Goal: Task Accomplishment & Management: Complete application form

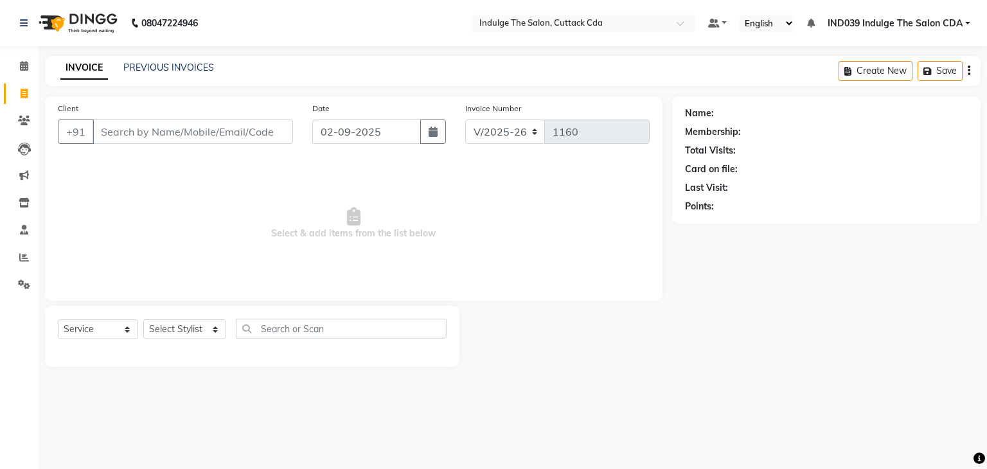
select select "7297"
select select "service"
click at [182, 332] on select "Select Stylist [PERSON_NAME]( Therapist ) [PERSON_NAME] IND039 Indulge The Salo…" at bounding box center [184, 329] width 83 height 20
select select "87394"
click at [143, 320] on select "Select Stylist [PERSON_NAME]( Therapist ) [PERSON_NAME] IND039 Indulge The Salo…" at bounding box center [184, 329] width 83 height 20
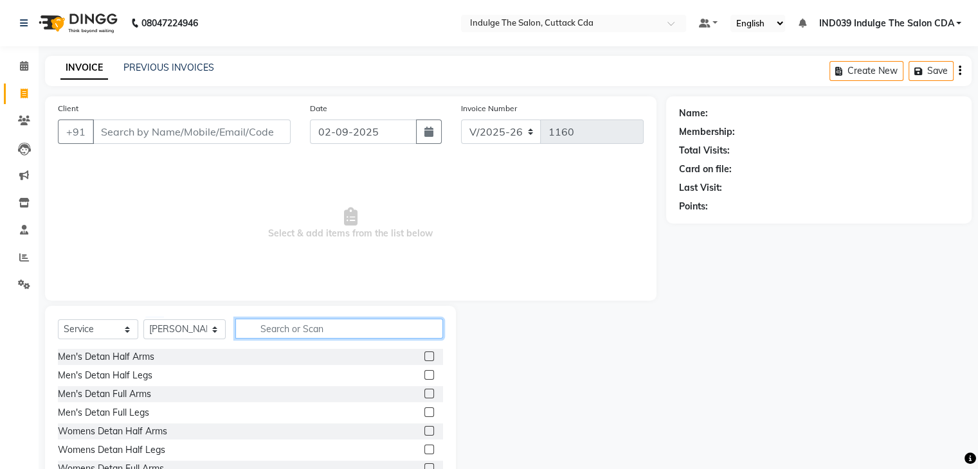
click at [293, 330] on input "text" at bounding box center [338, 329] width 207 height 20
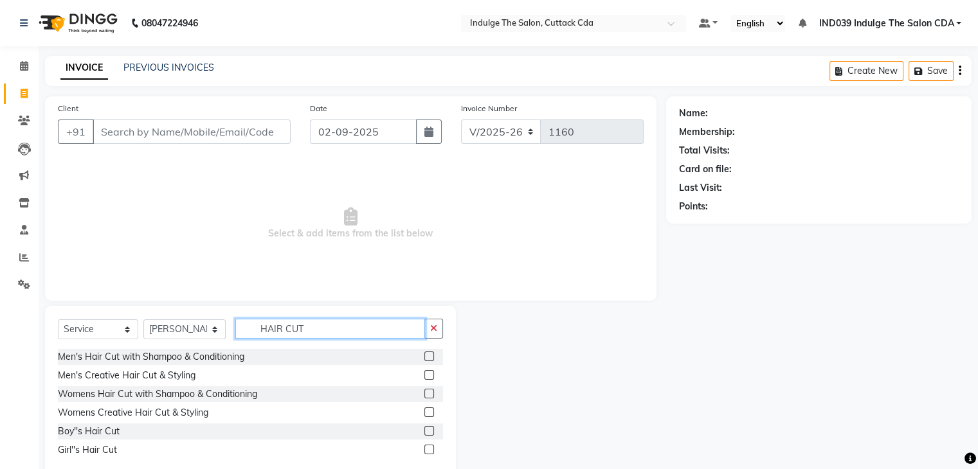
type input "HAIR CUT"
drag, startPoint x: 425, startPoint y: 356, endPoint x: 427, endPoint y: 365, distance: 9.2
click at [426, 361] on label at bounding box center [429, 357] width 10 height 10
click at [426, 361] on input "checkbox" at bounding box center [428, 357] width 8 height 8
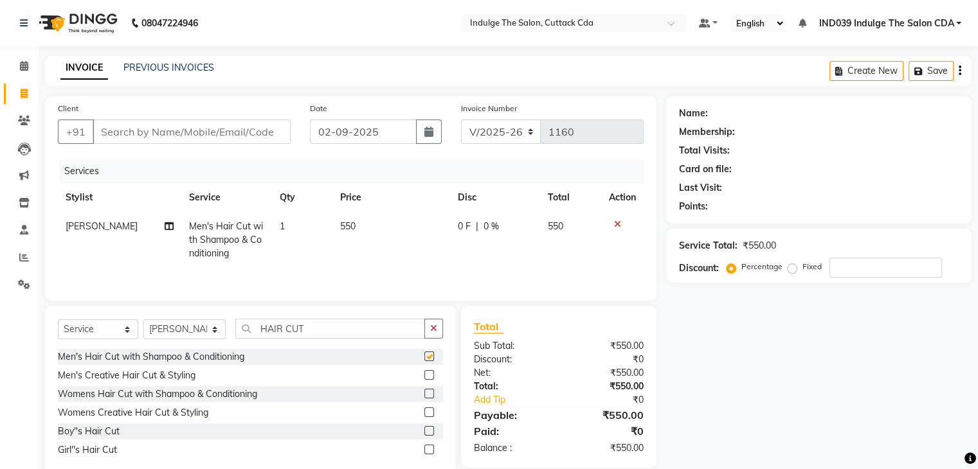
checkbox input "false"
click at [188, 129] on input "Client" at bounding box center [192, 132] width 198 height 24
type input "S"
type input "0"
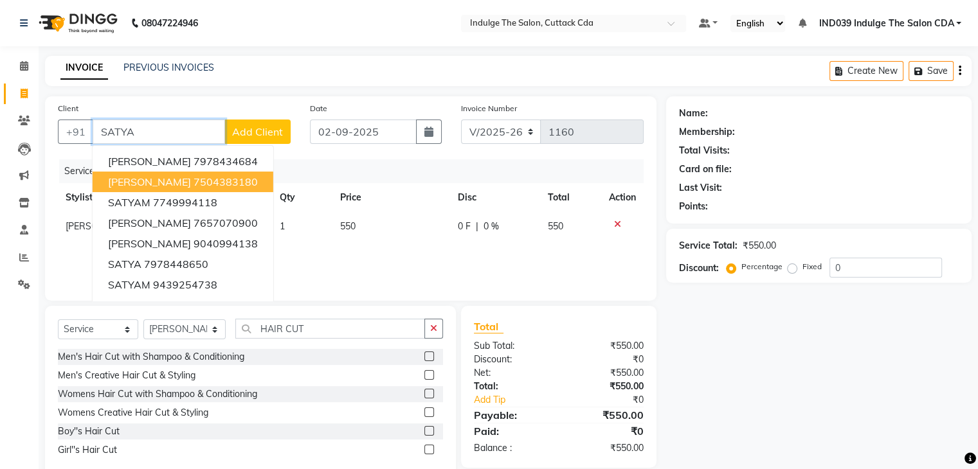
click at [190, 186] on span "[PERSON_NAME]" at bounding box center [149, 181] width 83 height 13
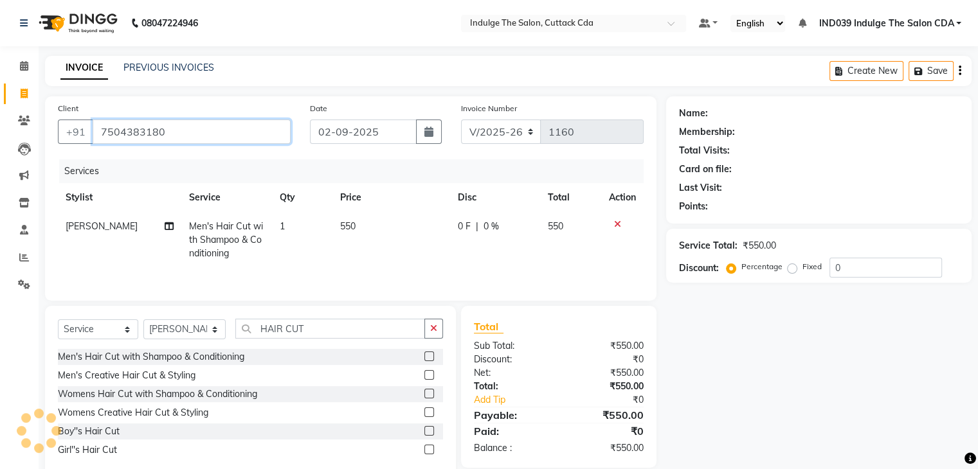
type input "7504383180"
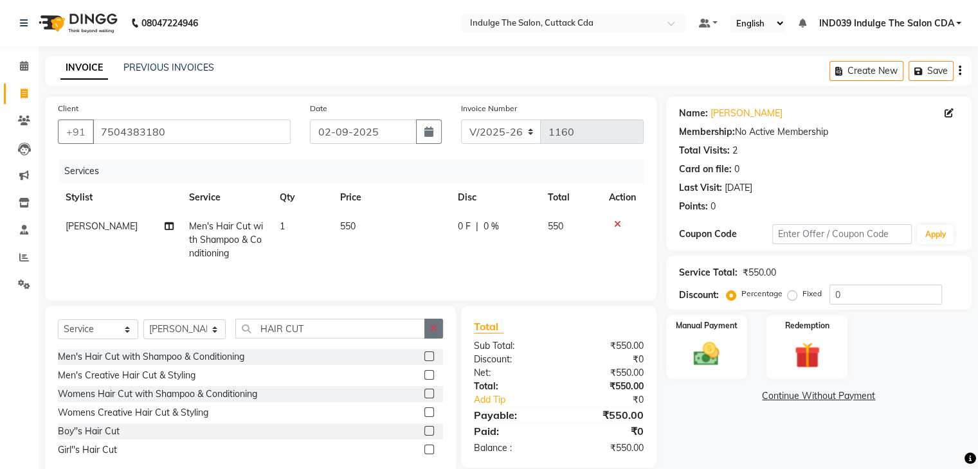
click at [433, 330] on icon "button" at bounding box center [433, 328] width 7 height 9
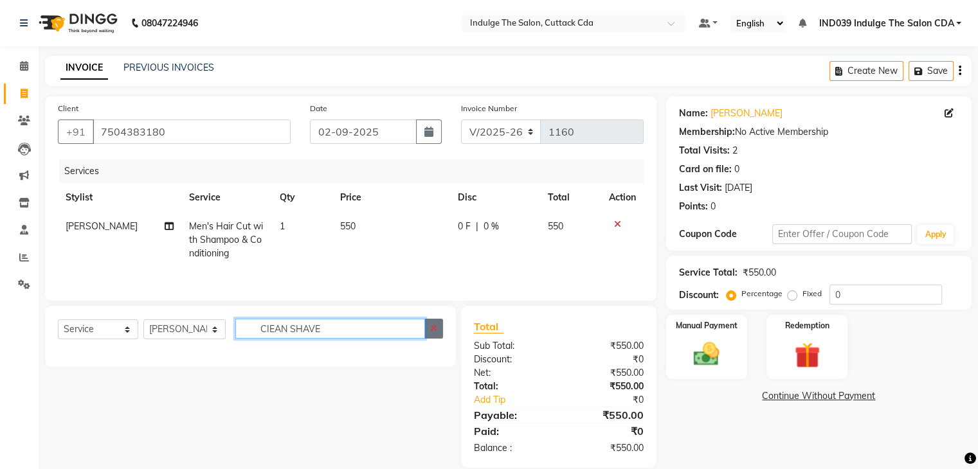
type input "CIEAN SHAVE"
click at [431, 332] on icon "button" at bounding box center [433, 328] width 7 height 9
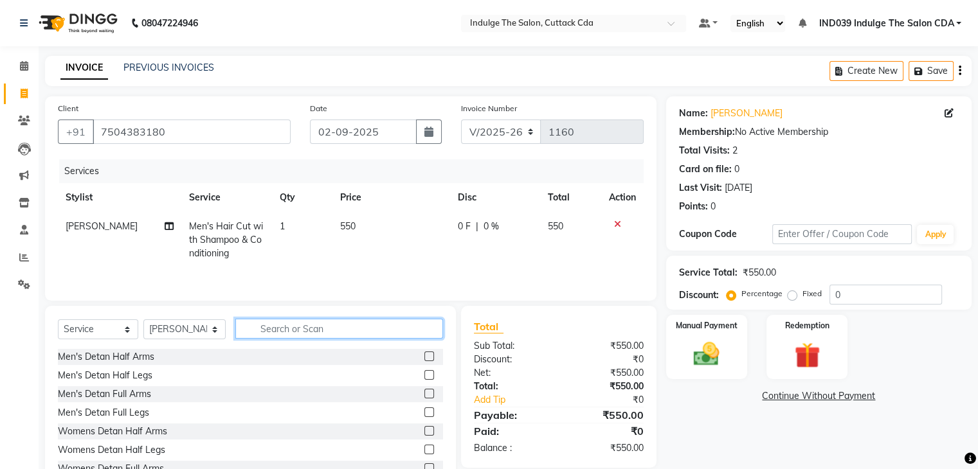
click at [375, 329] on input "text" at bounding box center [338, 329] width 207 height 20
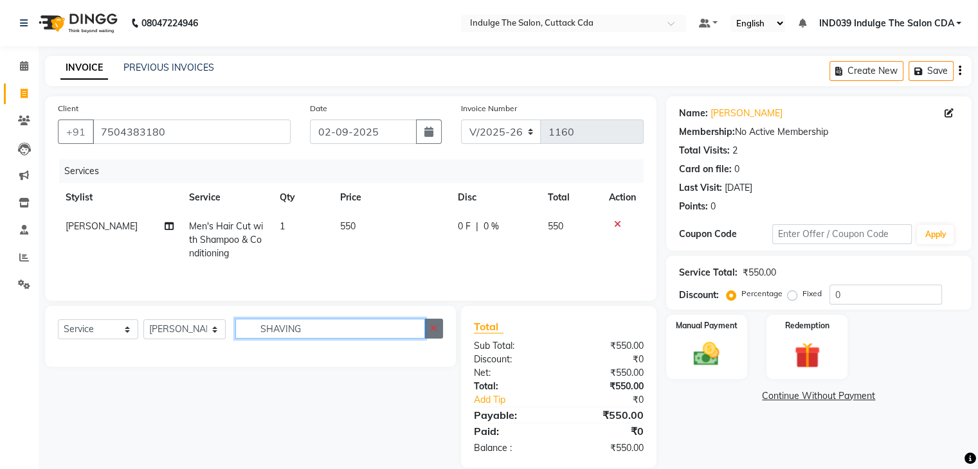
type input "SHAVING"
click at [434, 330] on icon "button" at bounding box center [433, 328] width 7 height 9
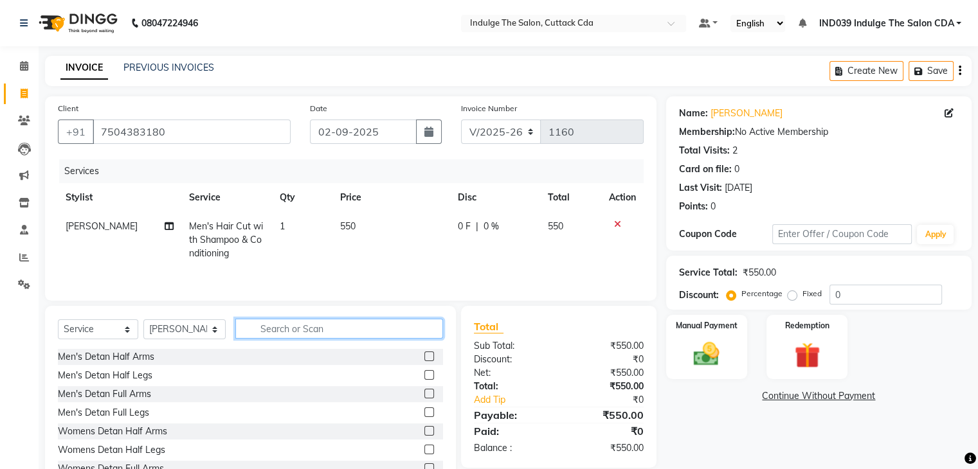
click at [354, 331] on input "text" at bounding box center [338, 329] width 207 height 20
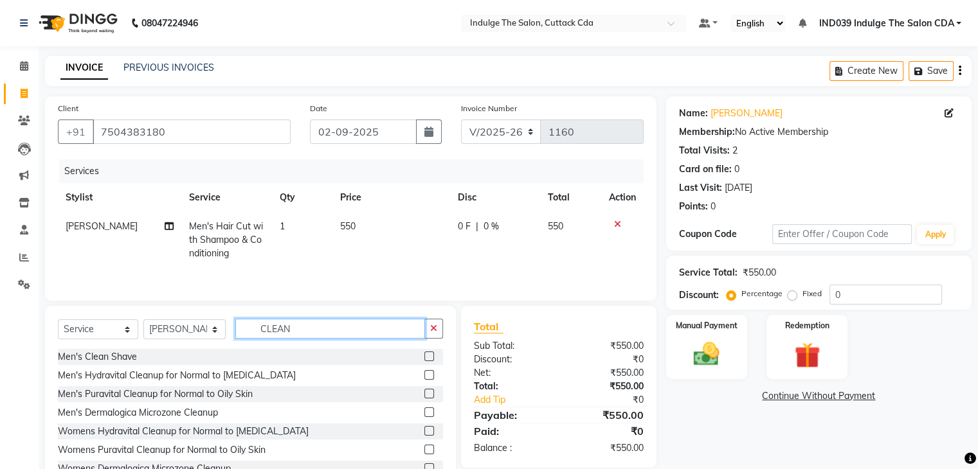
type input "CLEAN"
click at [424, 356] on label at bounding box center [429, 357] width 10 height 10
click at [424, 356] on input "checkbox" at bounding box center [428, 357] width 8 height 8
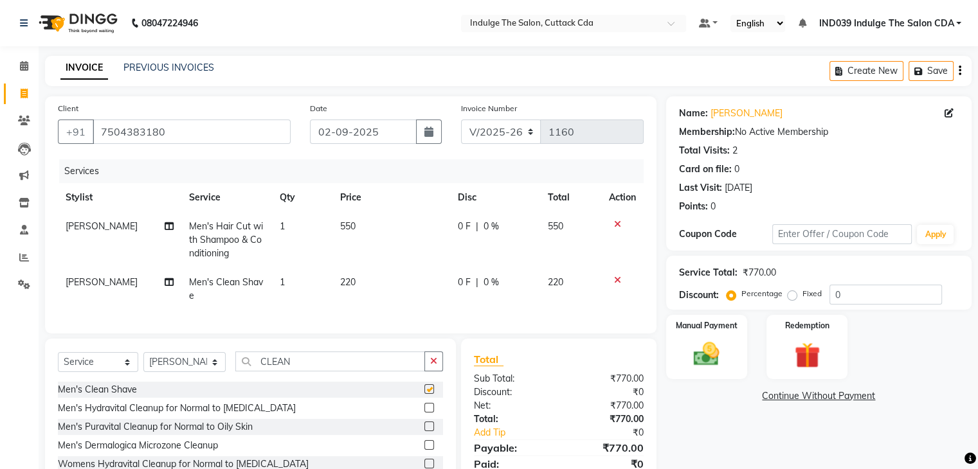
checkbox input "false"
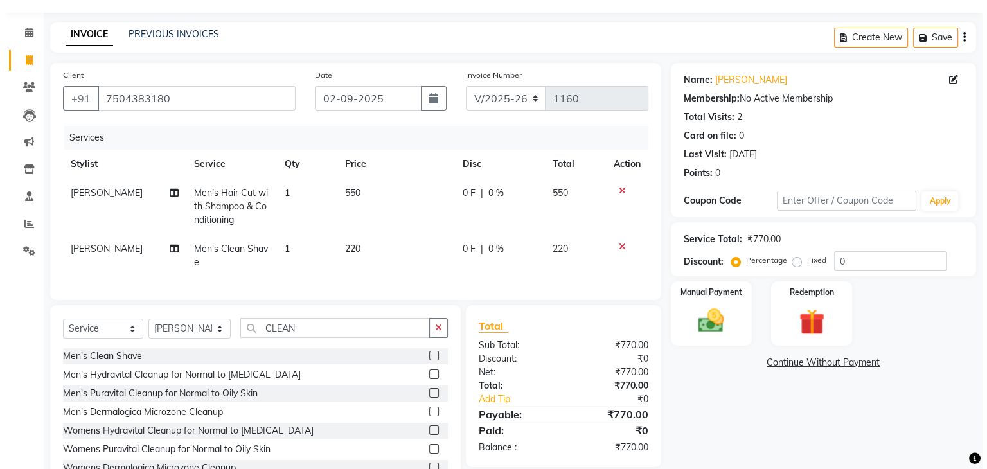
scroll to position [64, 0]
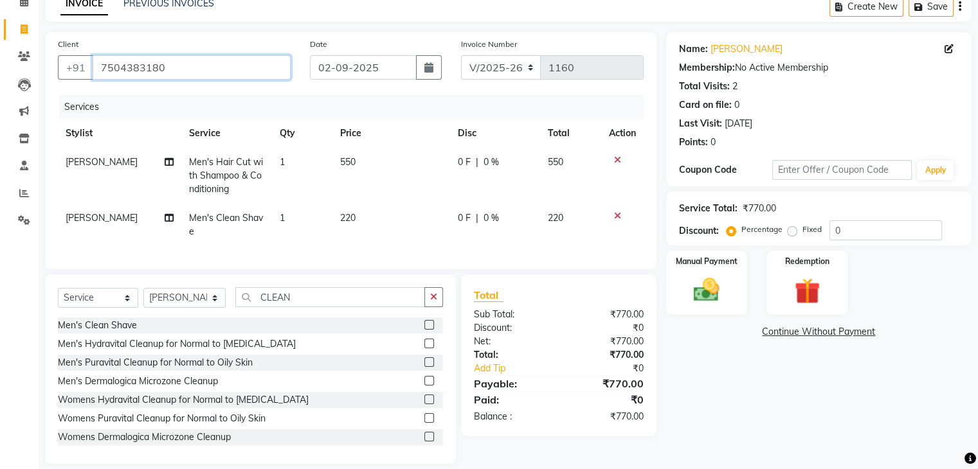
click at [170, 67] on input "7504383180" at bounding box center [192, 67] width 198 height 24
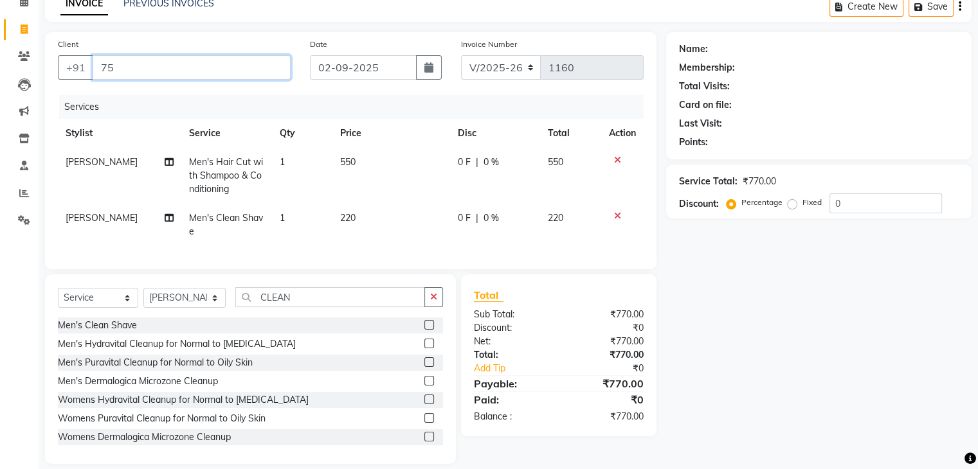
type input "7"
type input "9731688662"
click at [267, 67] on span "Add Client" at bounding box center [257, 67] width 51 height 13
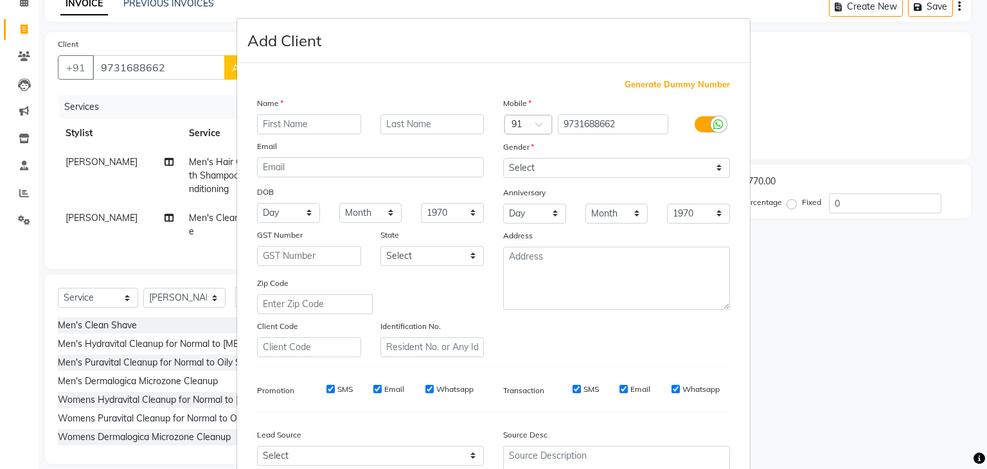
click at [301, 123] on input "text" at bounding box center [309, 124] width 104 height 20
type input "[PERSON_NAME]"
click at [527, 168] on select "Select [DEMOGRAPHIC_DATA] [DEMOGRAPHIC_DATA] Other Prefer Not To Say" at bounding box center [616, 168] width 227 height 20
select select "[DEMOGRAPHIC_DATA]"
click at [503, 159] on select "Select [DEMOGRAPHIC_DATA] [DEMOGRAPHIC_DATA] Other Prefer Not To Say" at bounding box center [616, 168] width 227 height 20
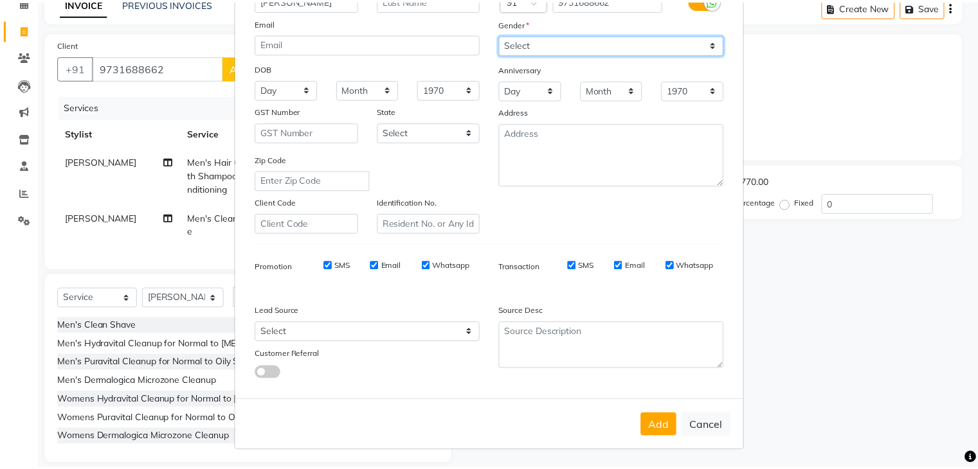
scroll to position [130, 0]
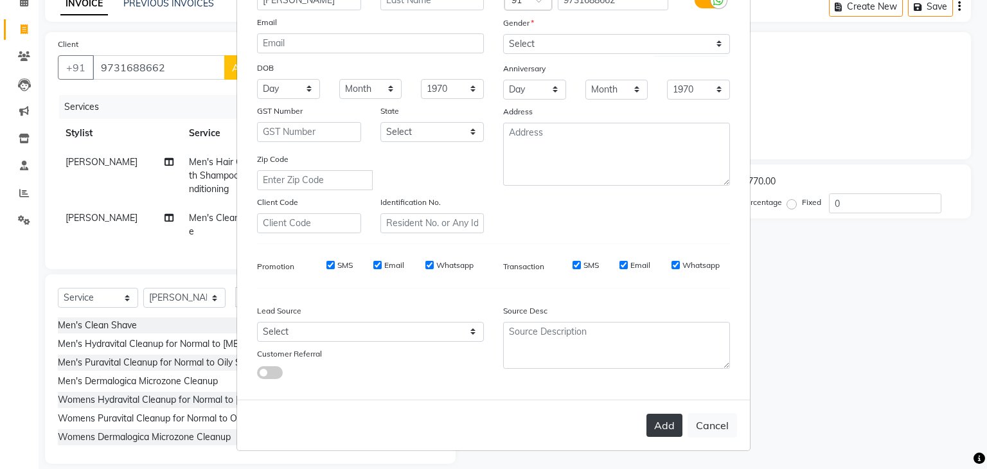
click at [656, 422] on button "Add" at bounding box center [665, 425] width 36 height 23
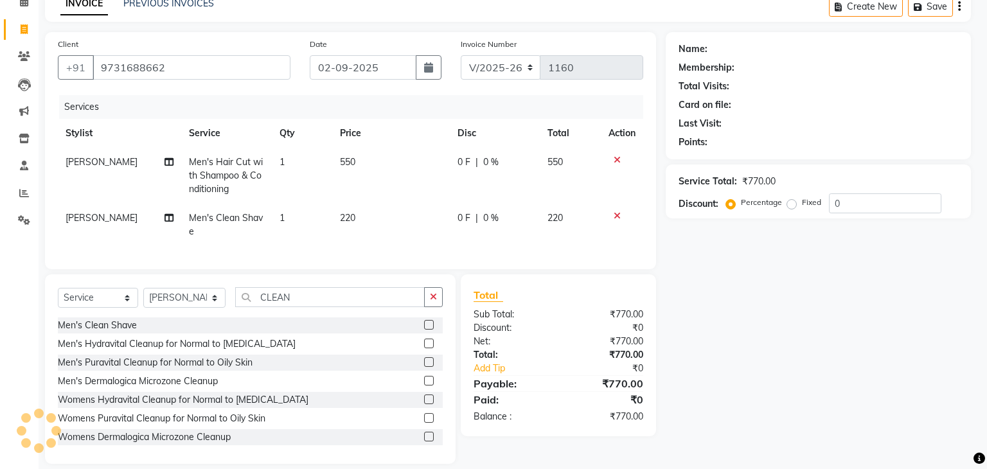
select select
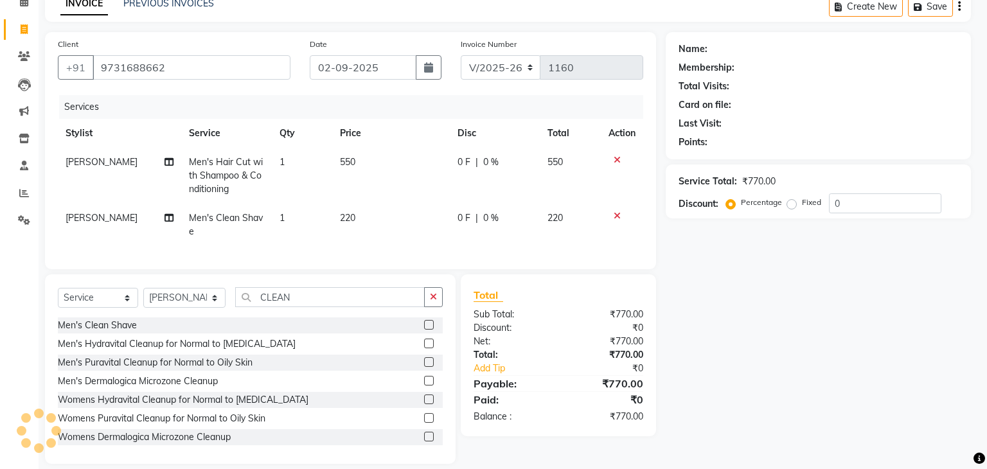
select select
checkbox input "false"
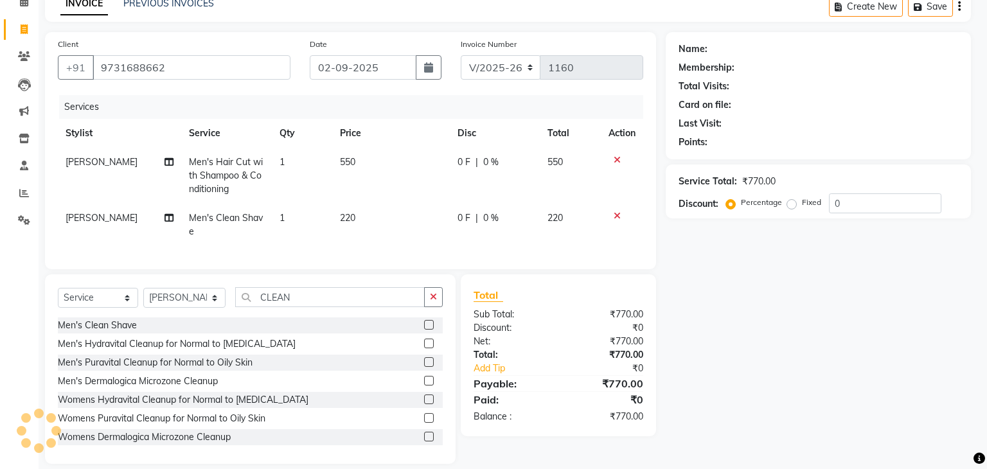
checkbox input "false"
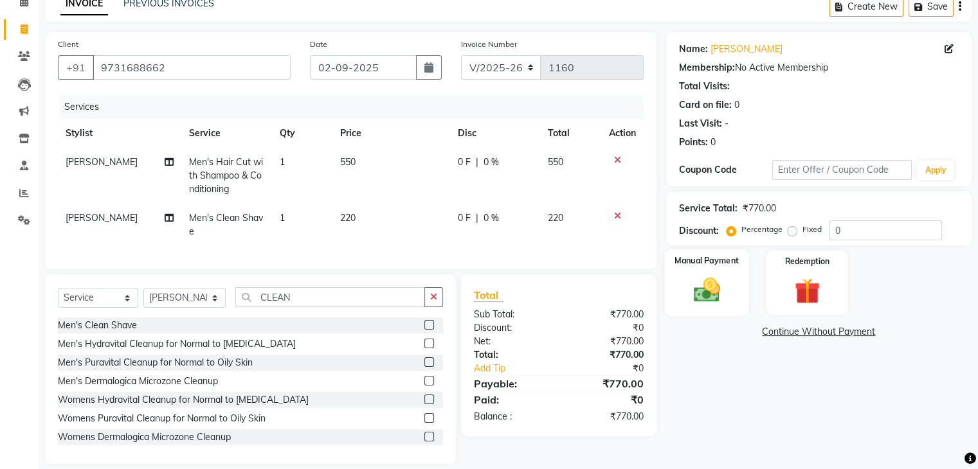
click at [703, 280] on img at bounding box center [705, 290] width 43 height 31
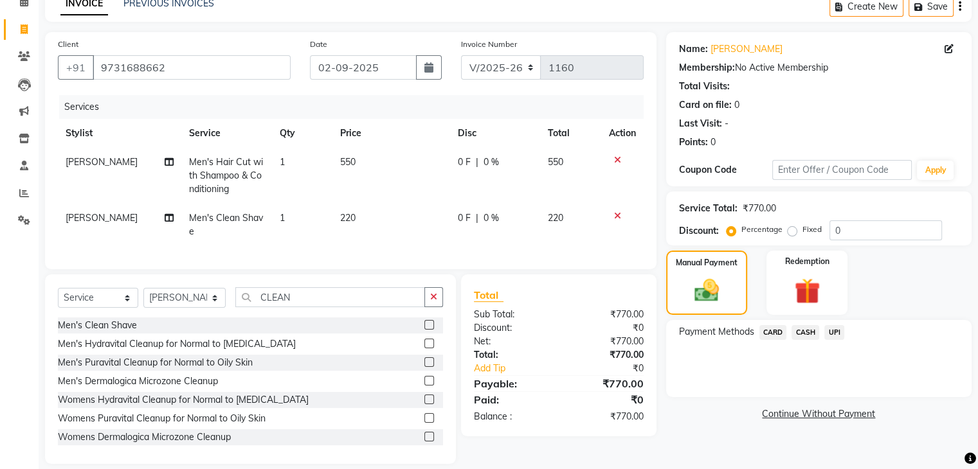
click at [834, 332] on span "UPI" at bounding box center [834, 332] width 20 height 15
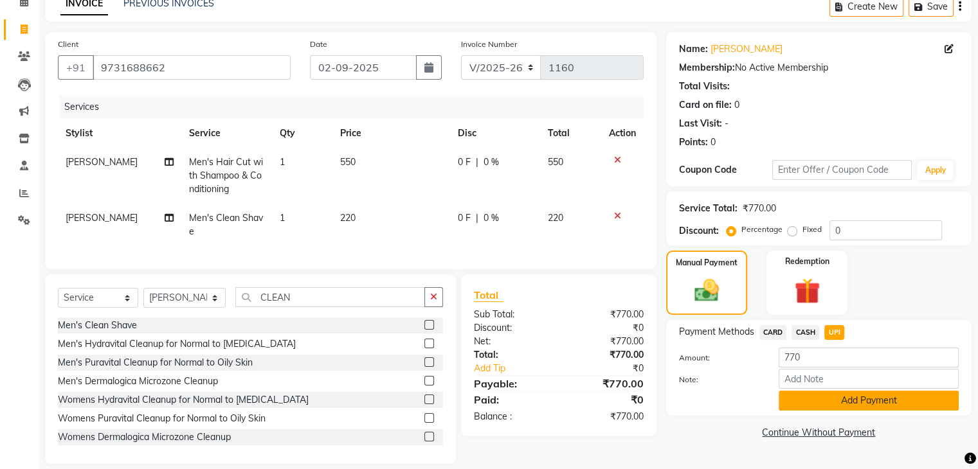
click at [847, 400] on button "Add Payment" at bounding box center [868, 401] width 180 height 20
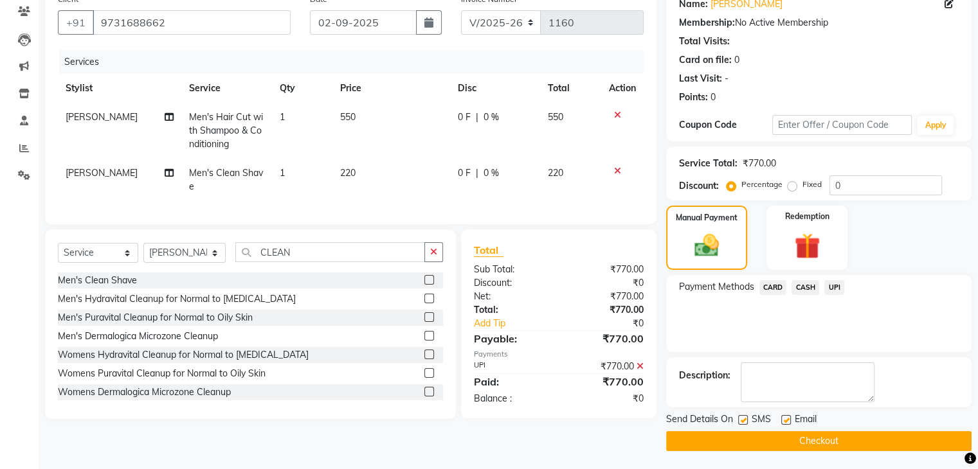
scroll to position [110, 0]
click at [825, 440] on button "Checkout" at bounding box center [818, 441] width 305 height 20
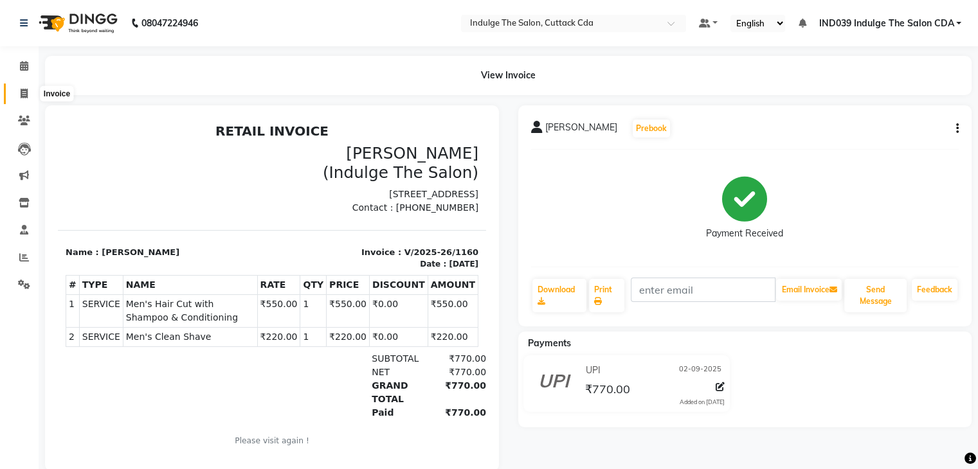
click at [22, 96] on icon at bounding box center [24, 94] width 7 height 10
select select "service"
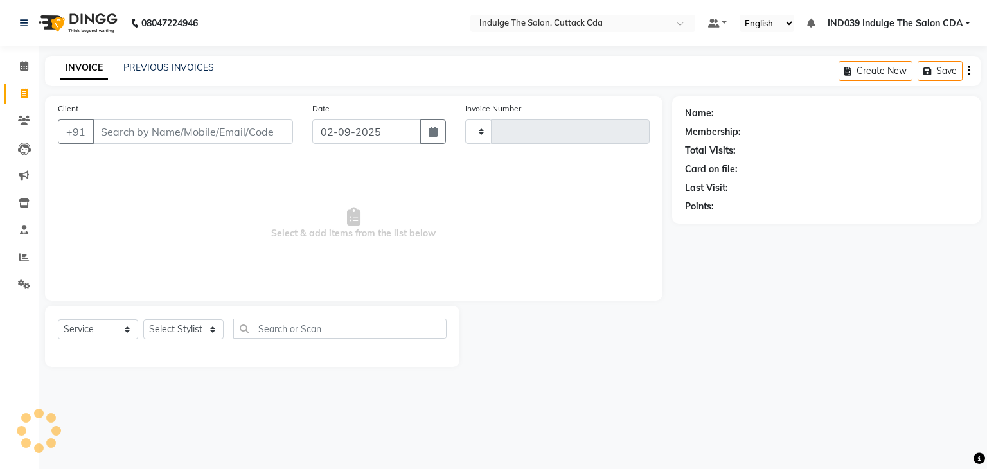
type input "1161"
select select "7297"
click at [19, 262] on icon at bounding box center [24, 258] width 10 height 10
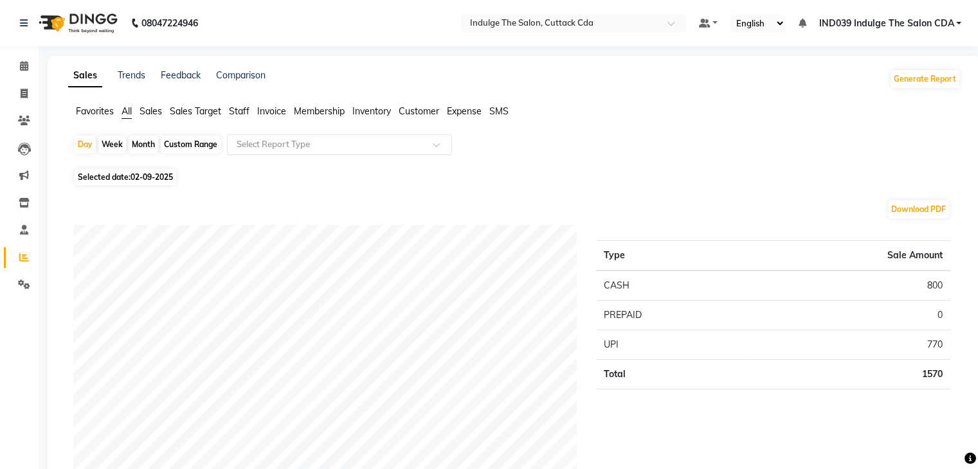
click at [326, 139] on input "text" at bounding box center [326, 144] width 185 height 13
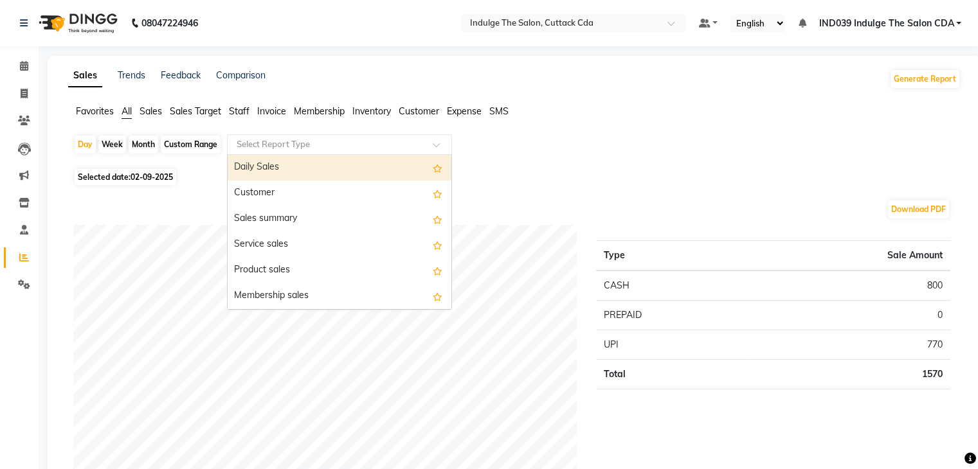
click at [314, 170] on div "Daily Sales" at bounding box center [340, 168] width 224 height 26
select select "full_report"
select select "csv"
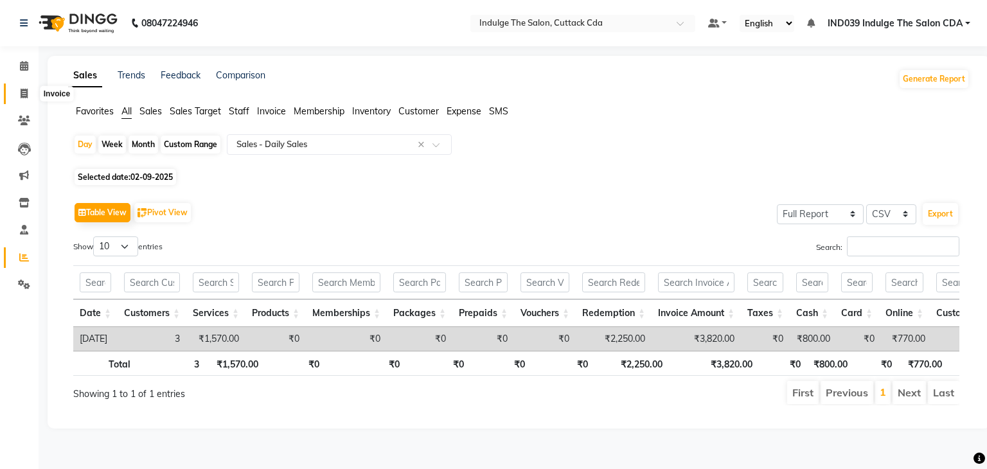
click at [24, 93] on icon at bounding box center [24, 94] width 7 height 10
select select "service"
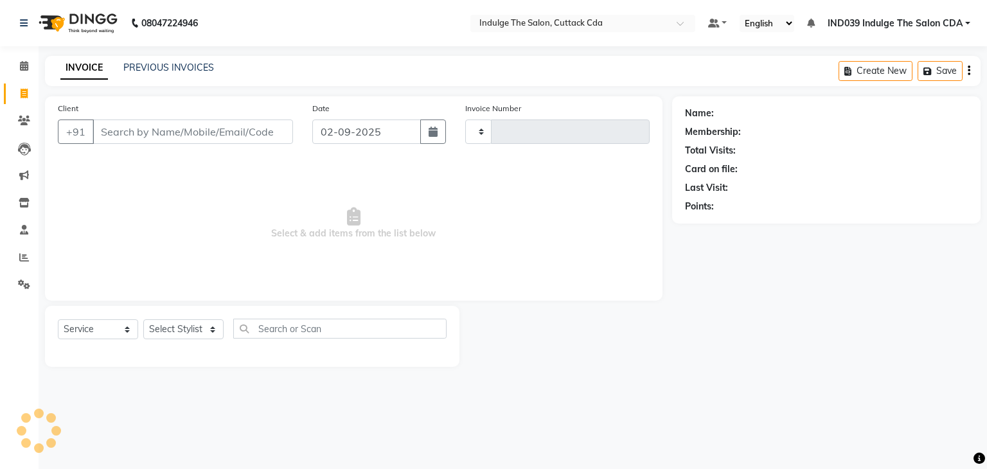
type input "1161"
select select "7297"
click at [21, 260] on icon at bounding box center [24, 258] width 10 height 10
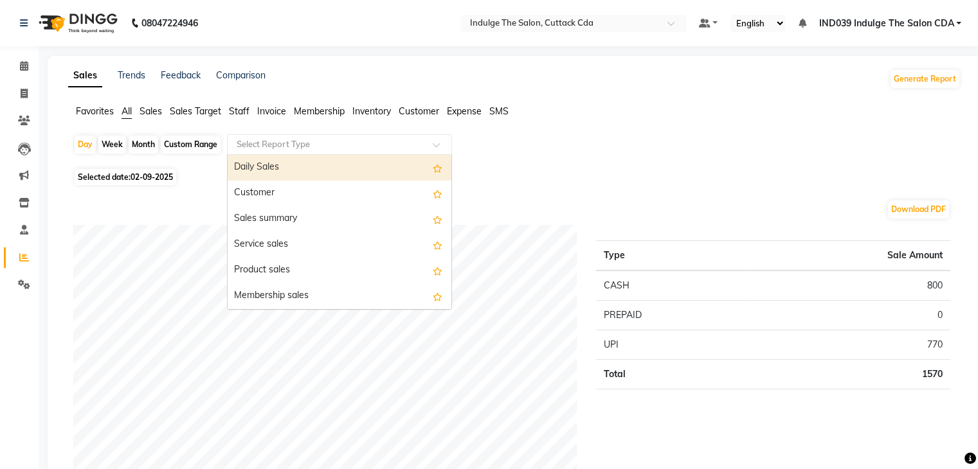
click at [324, 145] on input "text" at bounding box center [326, 144] width 185 height 13
click at [315, 168] on div "Daily Sales" at bounding box center [340, 168] width 224 height 26
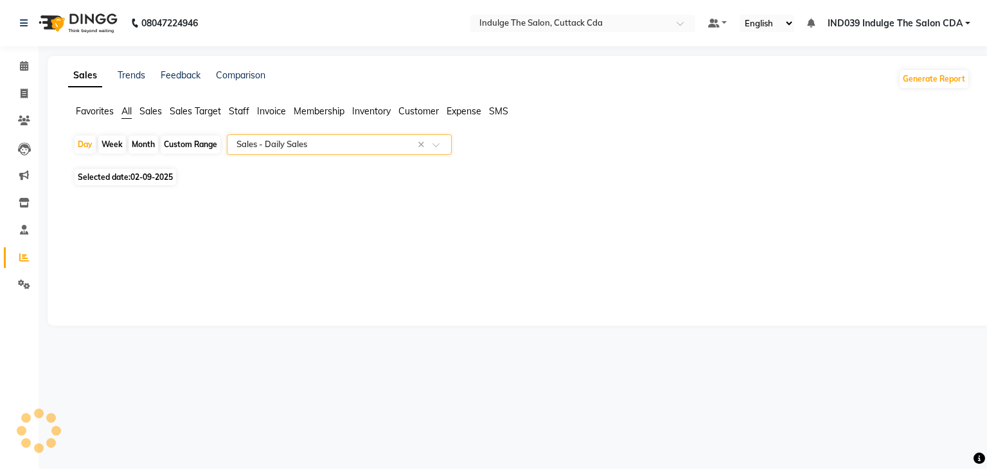
select select "full_report"
select select "csv"
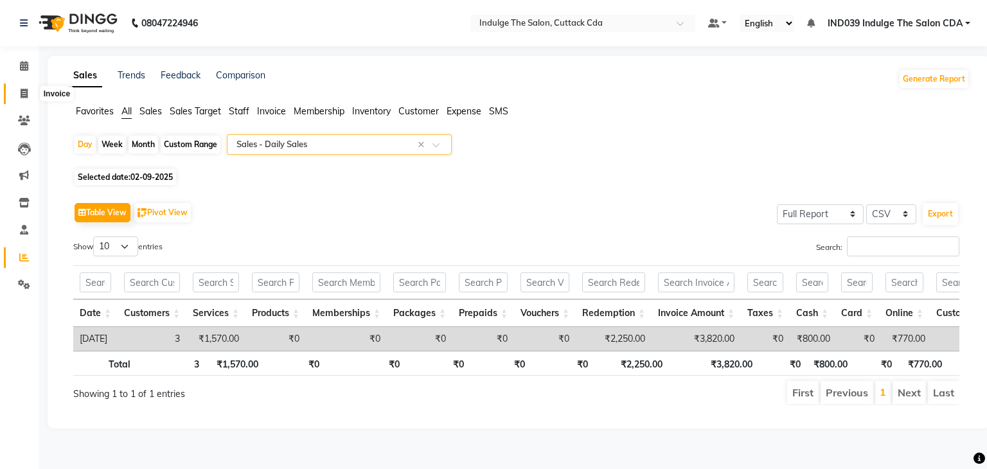
click at [22, 93] on icon at bounding box center [24, 94] width 7 height 10
select select "service"
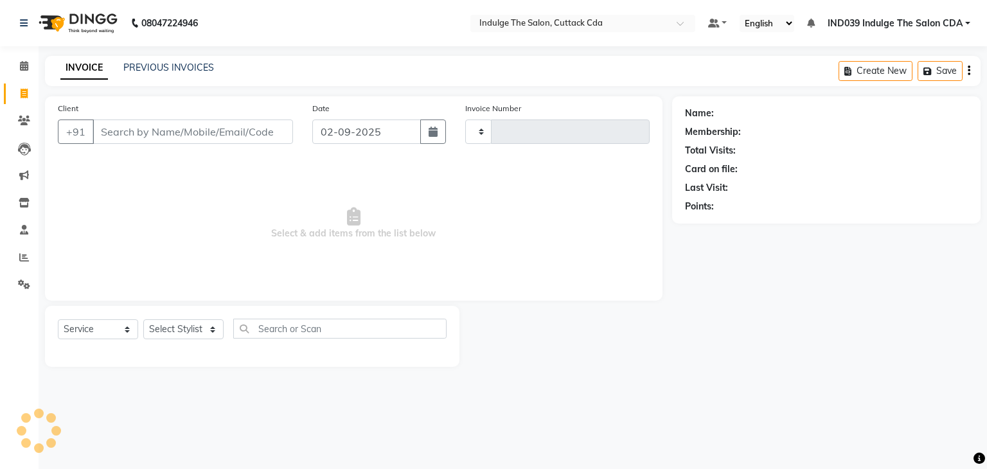
type input "1161"
select select "7297"
click at [25, 260] on icon at bounding box center [24, 258] width 10 height 10
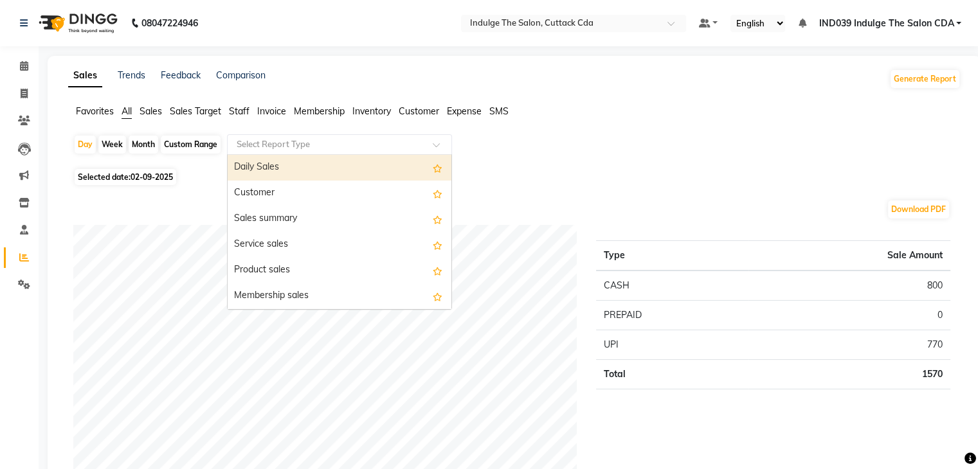
click at [302, 145] on input "text" at bounding box center [326, 144] width 185 height 13
click at [301, 168] on div "Daily Sales" at bounding box center [340, 168] width 224 height 26
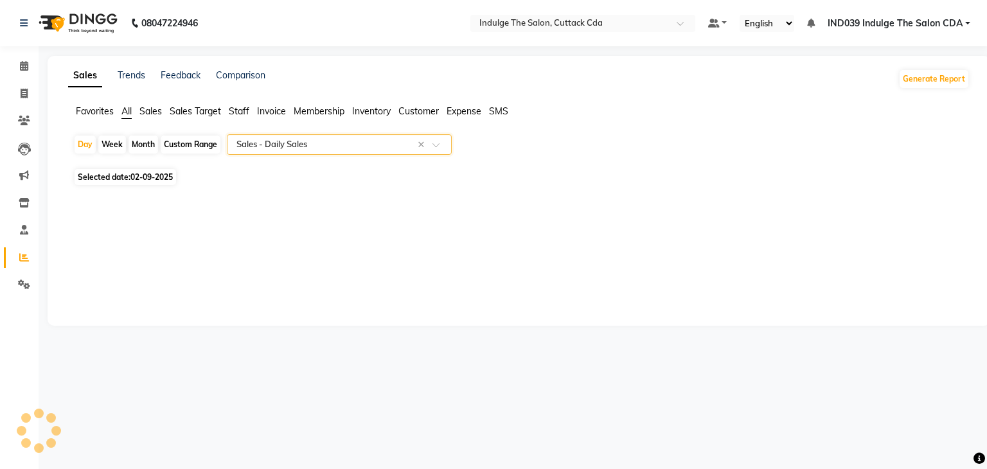
select select "full_report"
select select "csv"
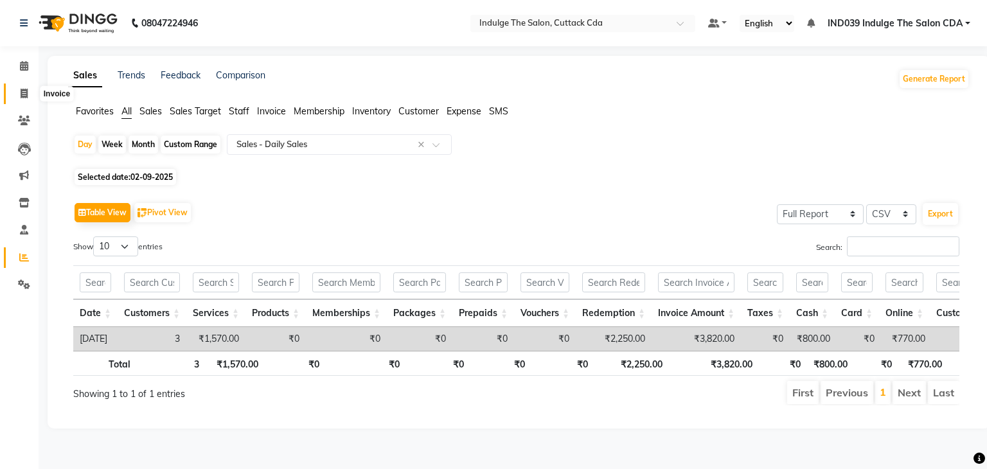
click at [21, 94] on icon at bounding box center [24, 94] width 7 height 10
select select "service"
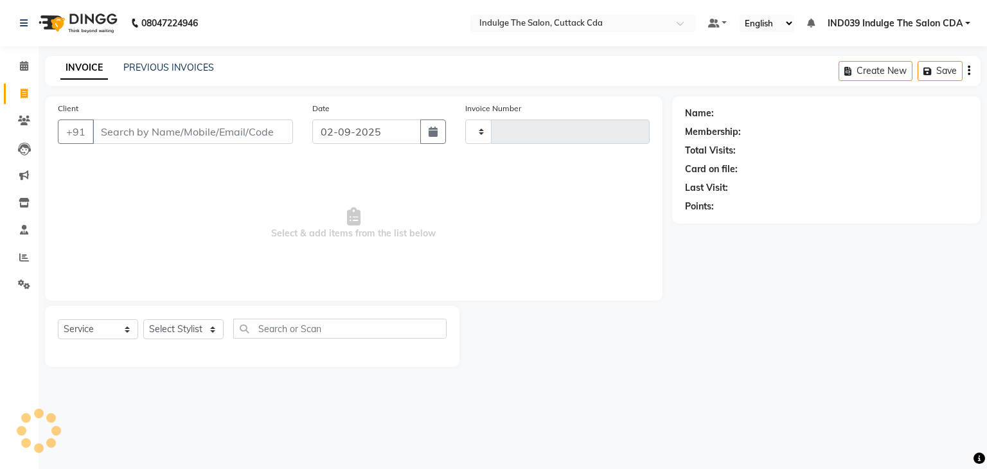
type input "1161"
select select "7297"
click at [22, 256] on icon at bounding box center [24, 258] width 10 height 10
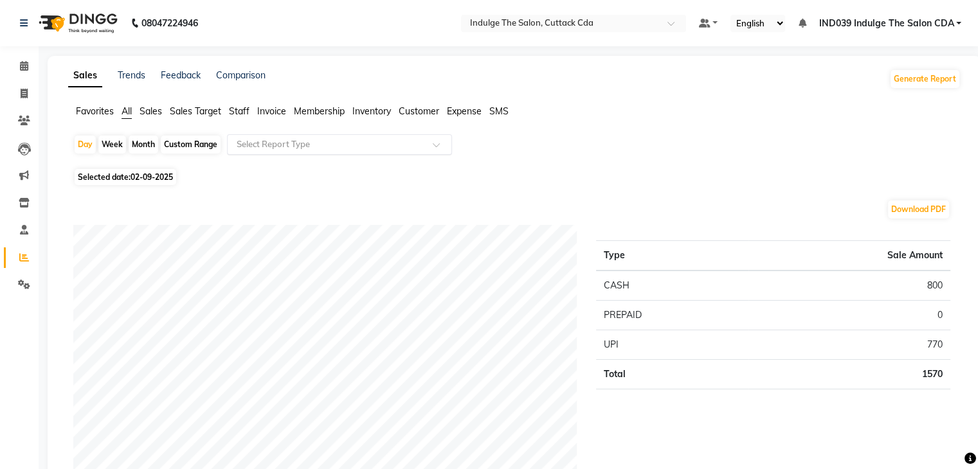
click at [319, 143] on input "text" at bounding box center [326, 144] width 185 height 13
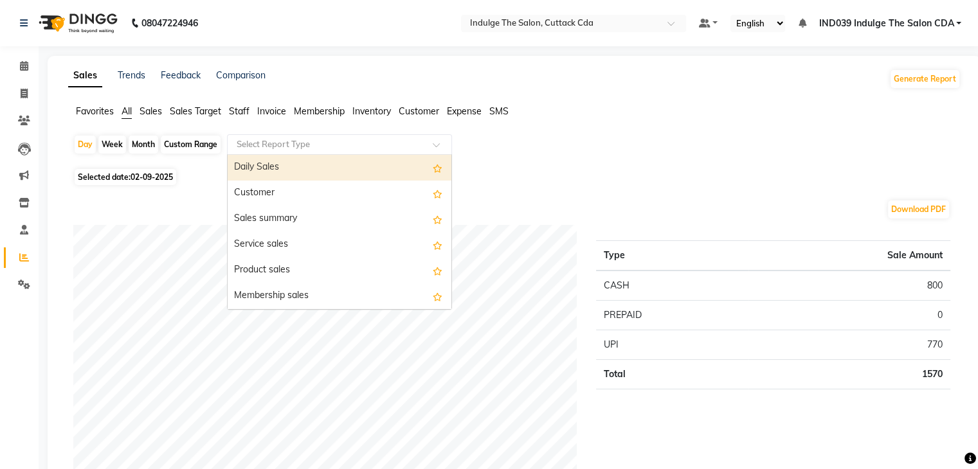
click at [314, 164] on div "Daily Sales" at bounding box center [340, 168] width 224 height 26
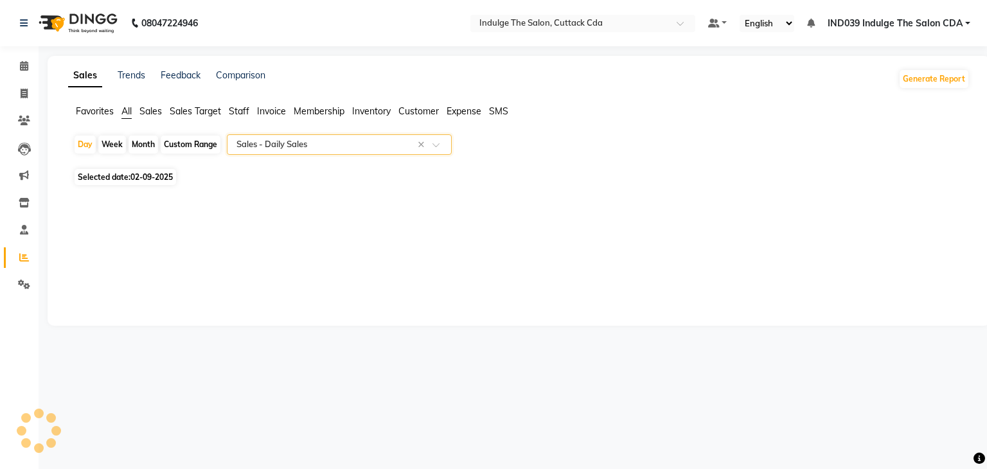
select select "full_report"
select select "csv"
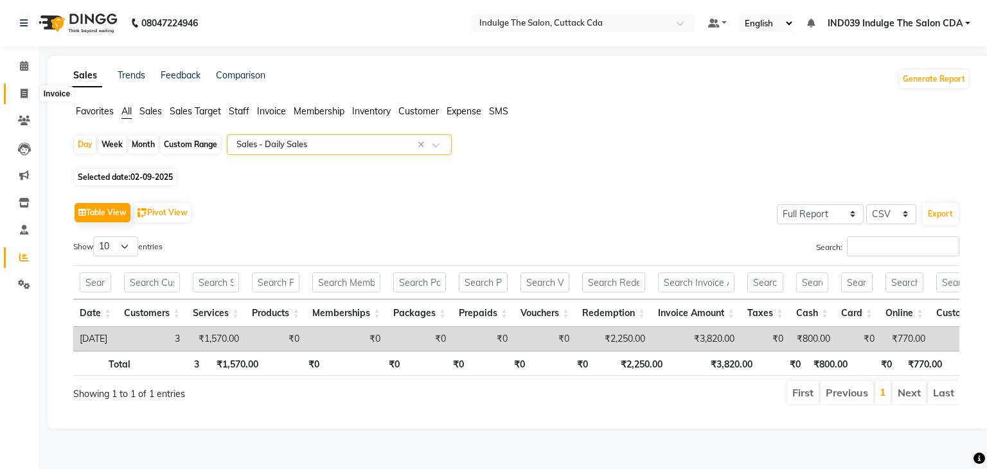
click at [25, 93] on icon at bounding box center [24, 94] width 7 height 10
select select "service"
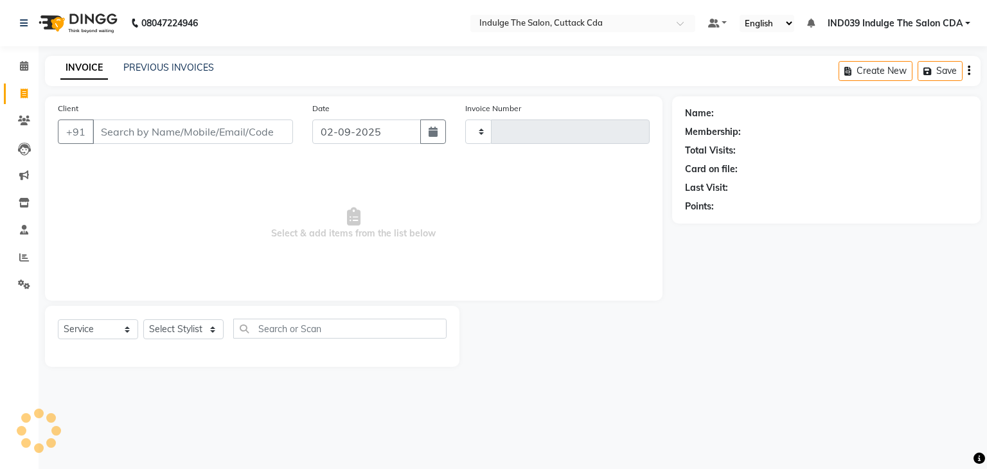
type input "1161"
select select "7297"
click at [183, 332] on select "Select Stylist [PERSON_NAME]( Therapist ) [PERSON_NAME] IND039 Indulge The Salo…" at bounding box center [184, 329] width 83 height 20
select select "67880"
click at [143, 320] on select "Select Stylist [PERSON_NAME]( Therapist ) [PERSON_NAME] IND039 Indulge The Salo…" at bounding box center [184, 329] width 83 height 20
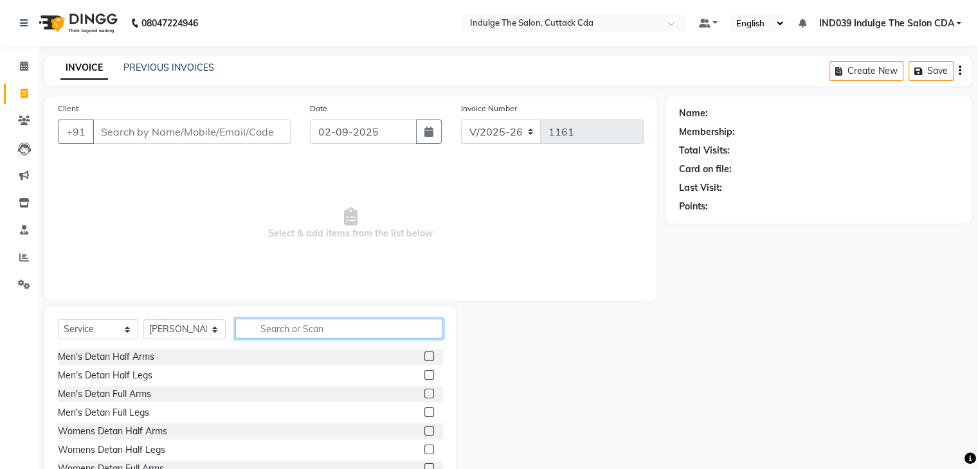
click at [322, 328] on input "text" at bounding box center [338, 329] width 207 height 20
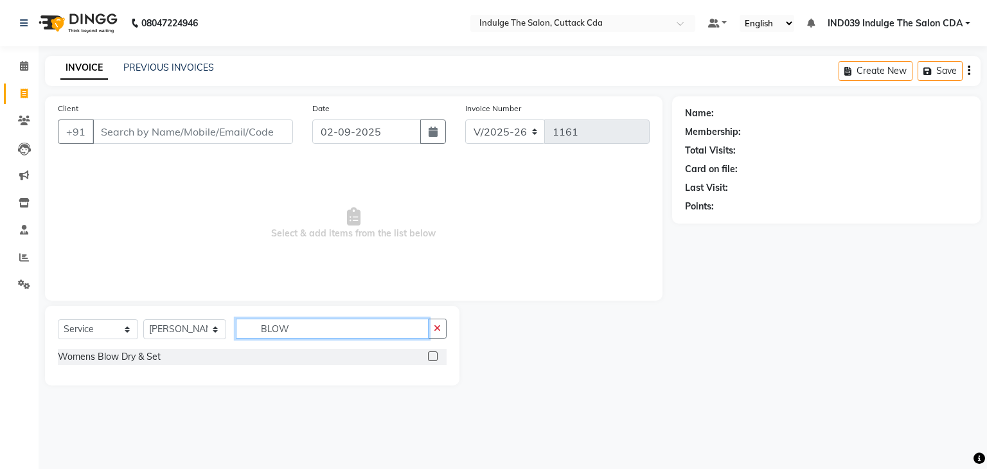
type input "BLOW"
click at [433, 355] on label at bounding box center [433, 357] width 10 height 10
click at [433, 355] on input "checkbox" at bounding box center [432, 357] width 8 height 8
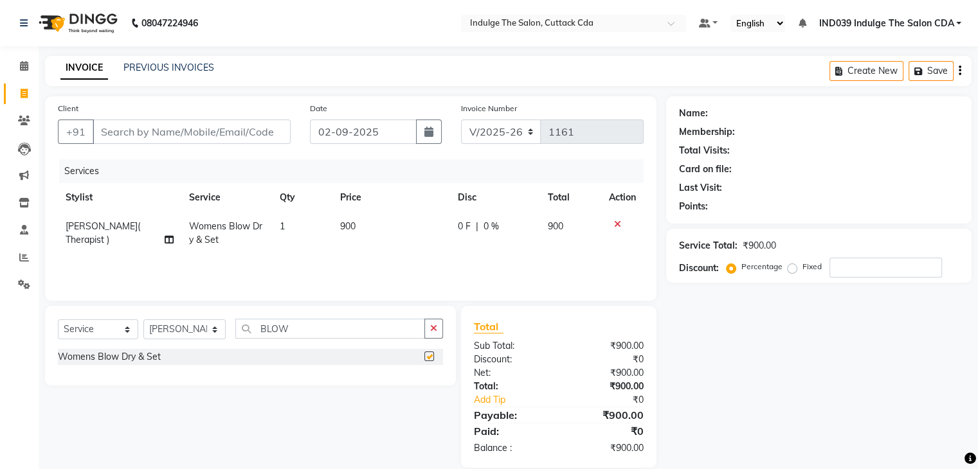
checkbox input "false"
click at [144, 132] on input "Client" at bounding box center [192, 132] width 198 height 24
type input "7"
type input "0"
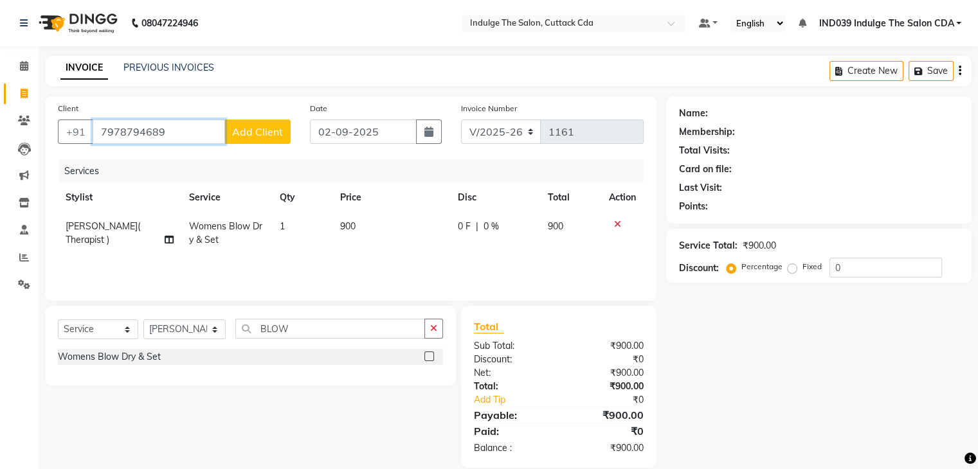
type input "7978794689"
click at [260, 134] on span "Add Client" at bounding box center [257, 131] width 51 height 13
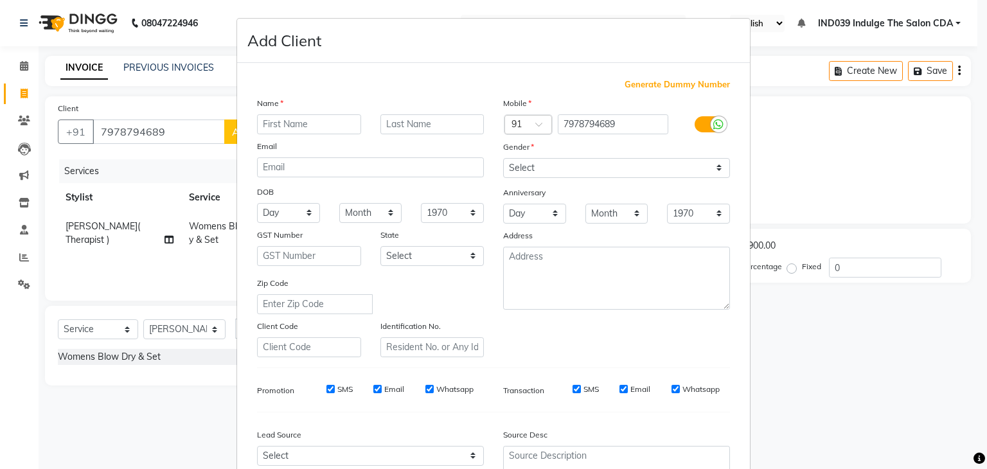
click at [319, 127] on input "text" at bounding box center [309, 124] width 104 height 20
type input "B"
click at [425, 121] on input "text" at bounding box center [432, 124] width 104 height 20
type input "NAZIR"
click at [509, 165] on select "Select [DEMOGRAPHIC_DATA] [DEMOGRAPHIC_DATA] Other Prefer Not To Say" at bounding box center [616, 168] width 227 height 20
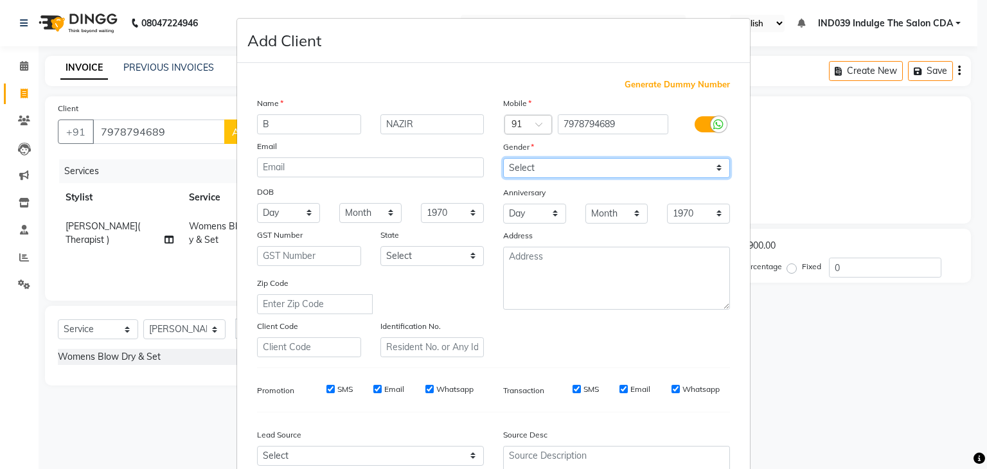
select select "[DEMOGRAPHIC_DATA]"
click at [503, 159] on select "Select [DEMOGRAPHIC_DATA] [DEMOGRAPHIC_DATA] Other Prefer Not To Say" at bounding box center [616, 168] width 227 height 20
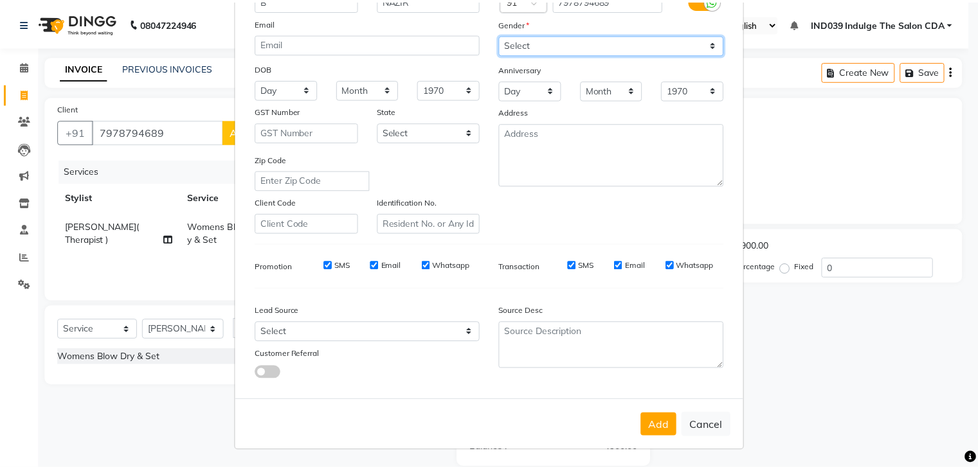
scroll to position [130, 0]
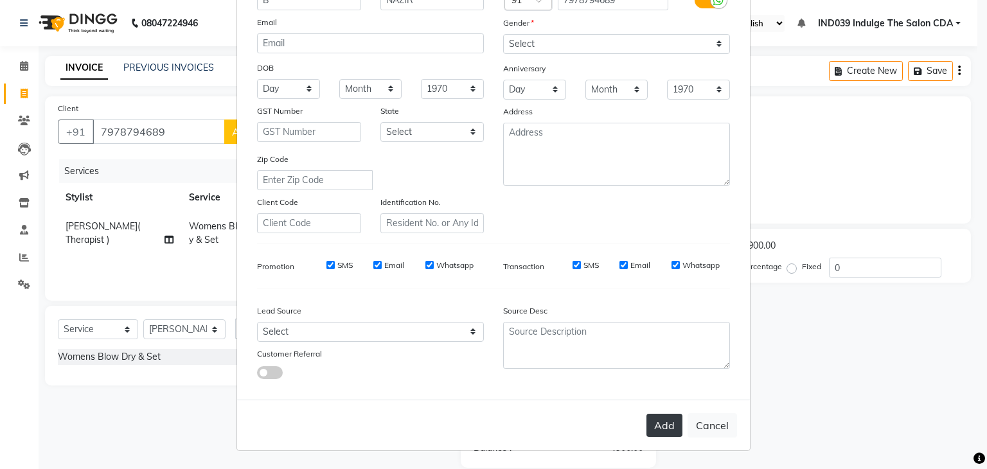
click at [659, 431] on button "Add" at bounding box center [665, 425] width 36 height 23
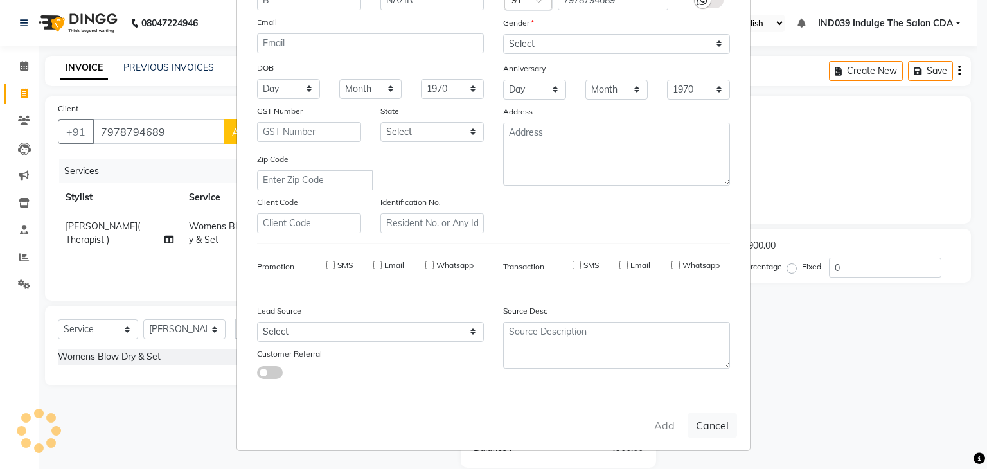
select select
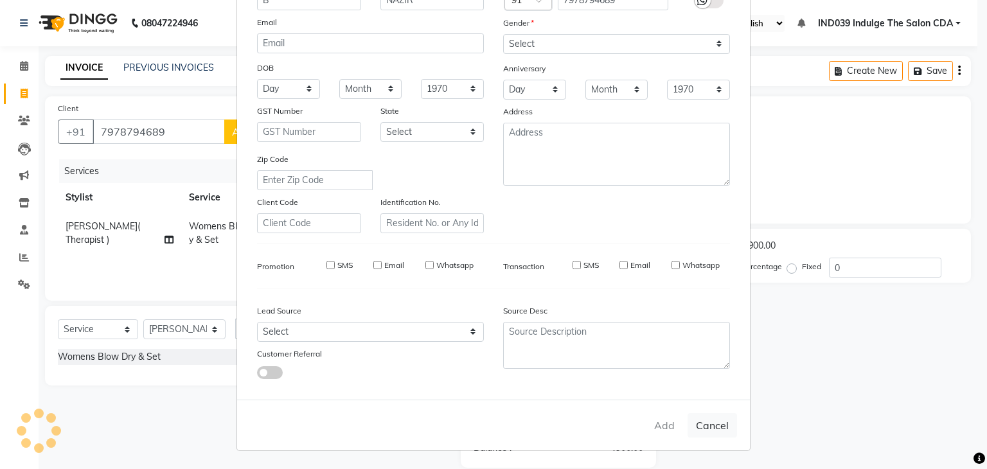
select select
checkbox input "false"
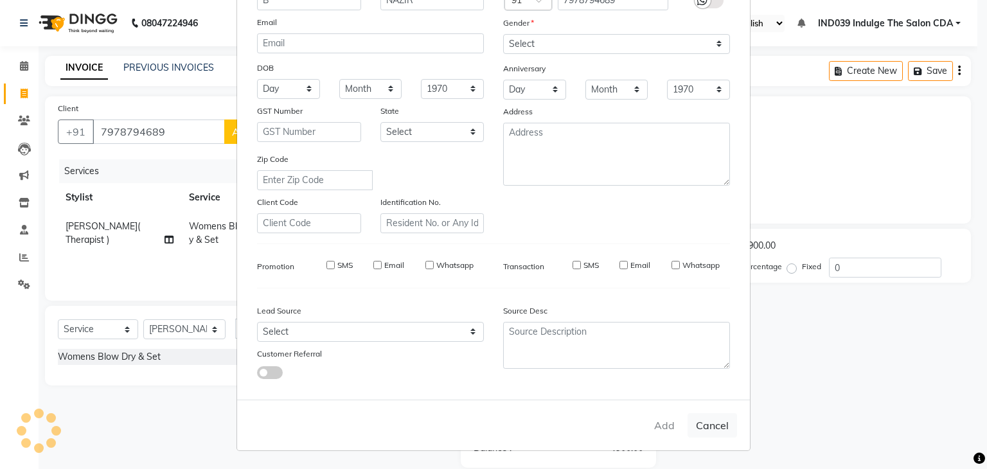
checkbox input "false"
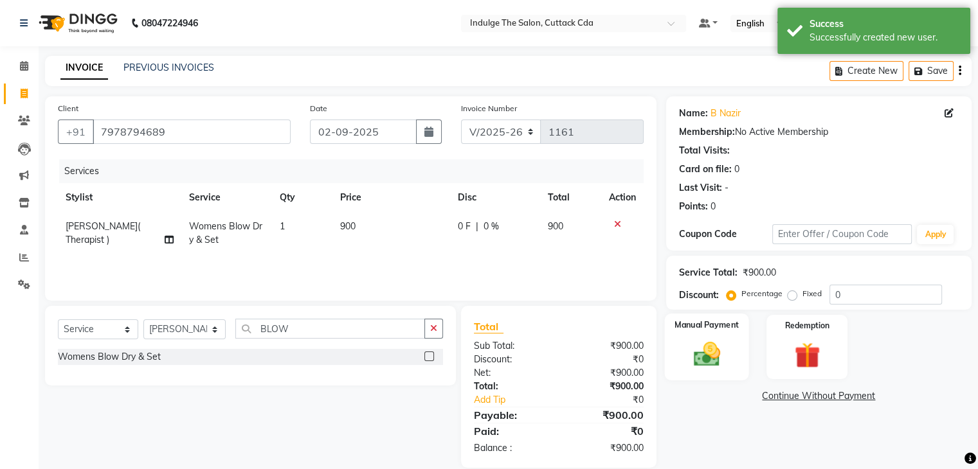
click at [715, 343] on img at bounding box center [705, 354] width 43 height 31
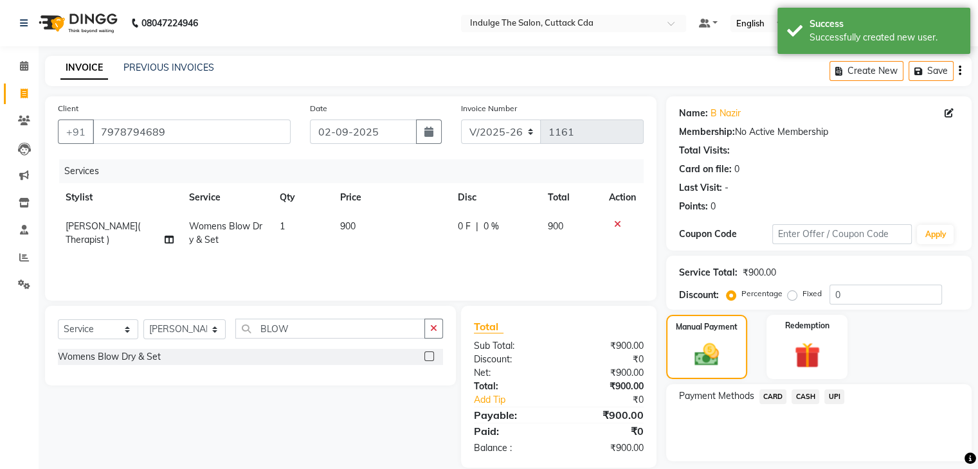
click at [835, 394] on span "UPI" at bounding box center [834, 396] width 20 height 15
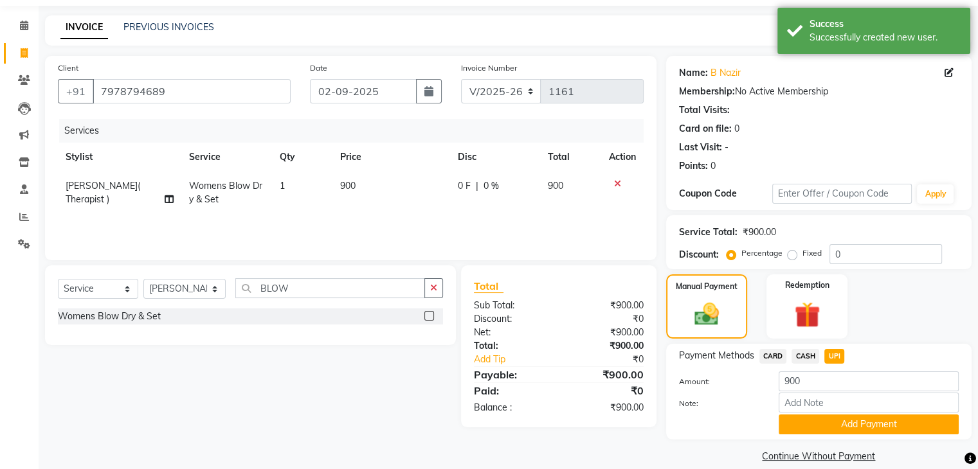
scroll to position [57, 0]
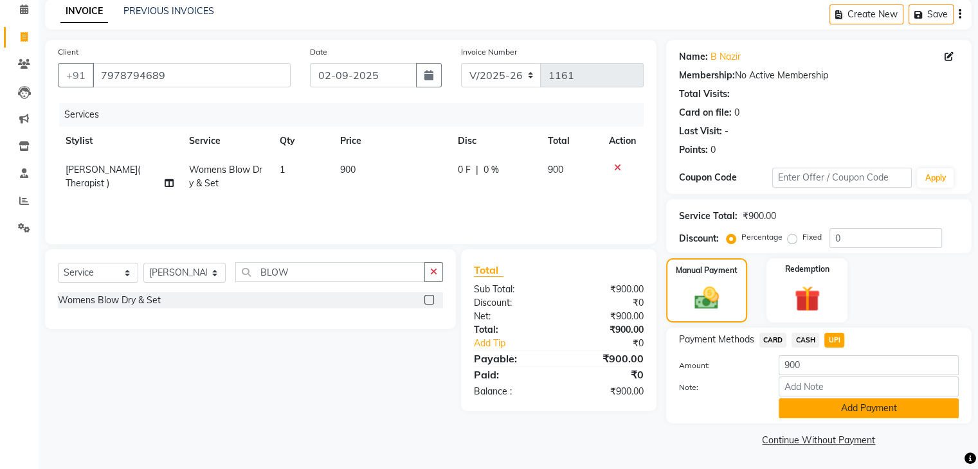
click at [835, 407] on button "Add Payment" at bounding box center [868, 408] width 180 height 20
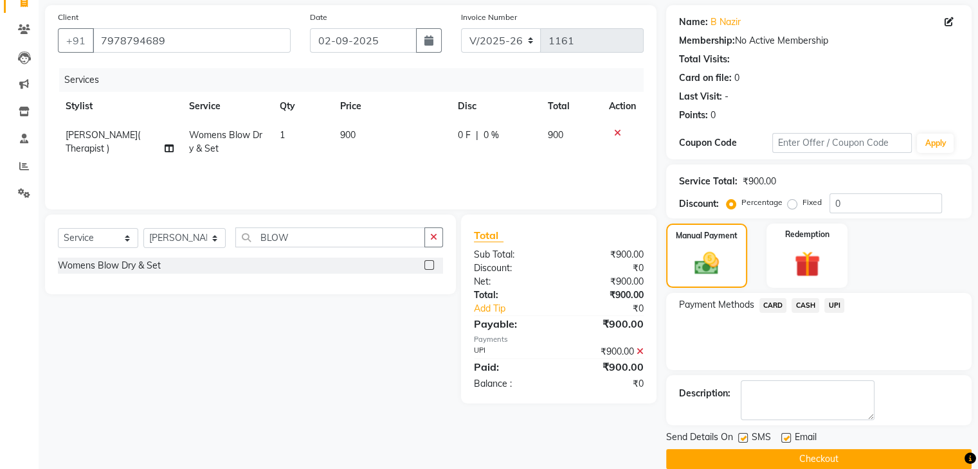
scroll to position [110, 0]
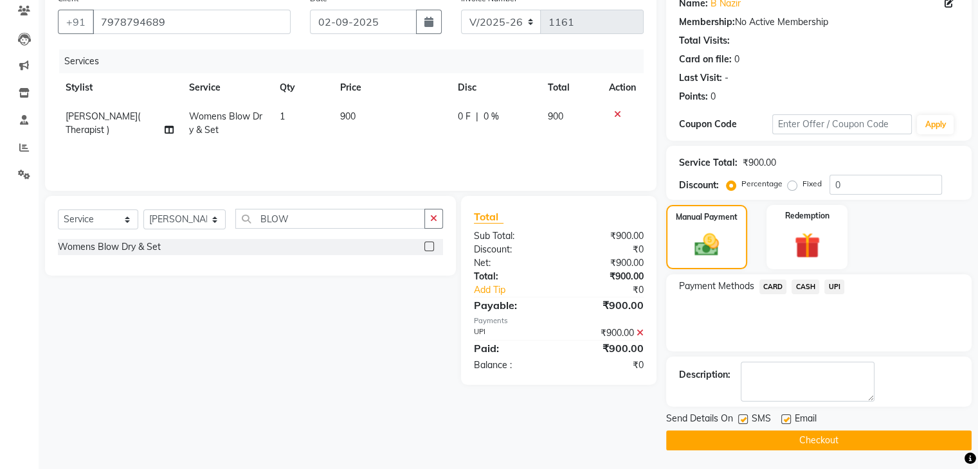
click at [817, 439] on button "Checkout" at bounding box center [818, 441] width 305 height 20
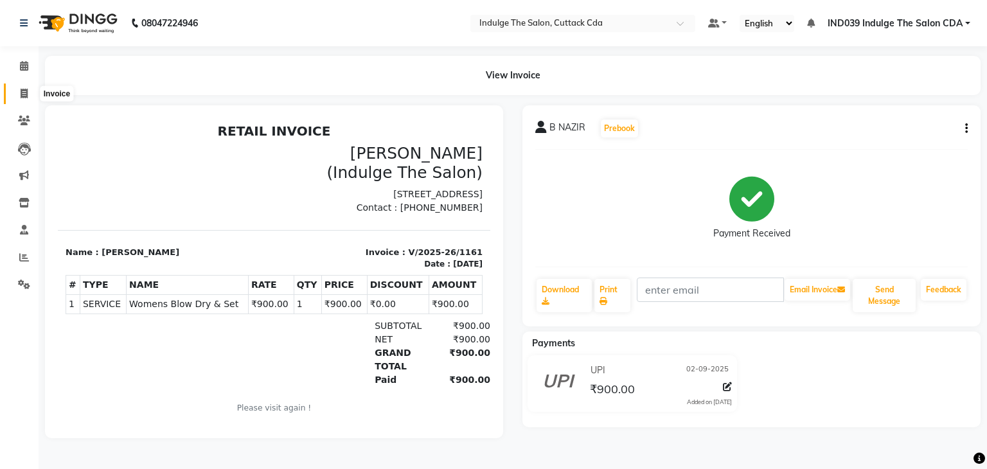
drag, startPoint x: 24, startPoint y: 93, endPoint x: 24, endPoint y: 101, distance: 7.7
click at [24, 93] on icon at bounding box center [24, 94] width 7 height 10
select select "service"
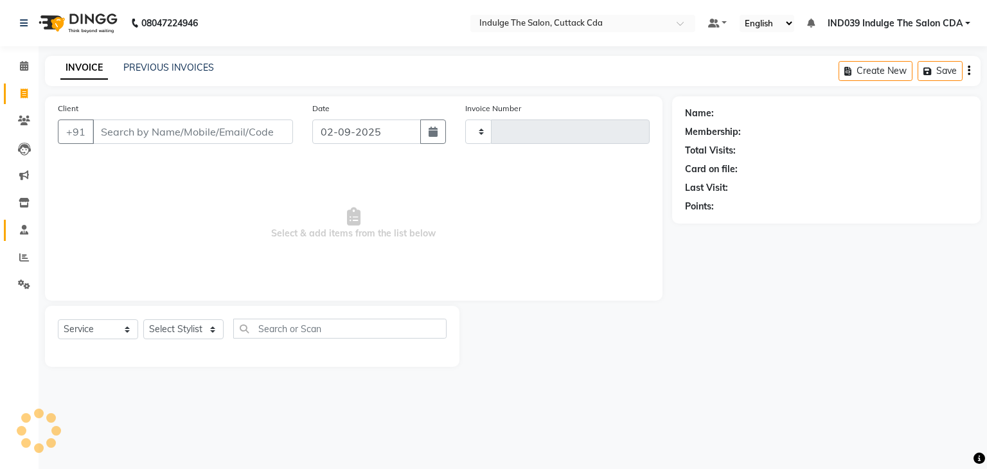
type input "1162"
select select "7297"
click at [19, 258] on icon at bounding box center [24, 258] width 10 height 10
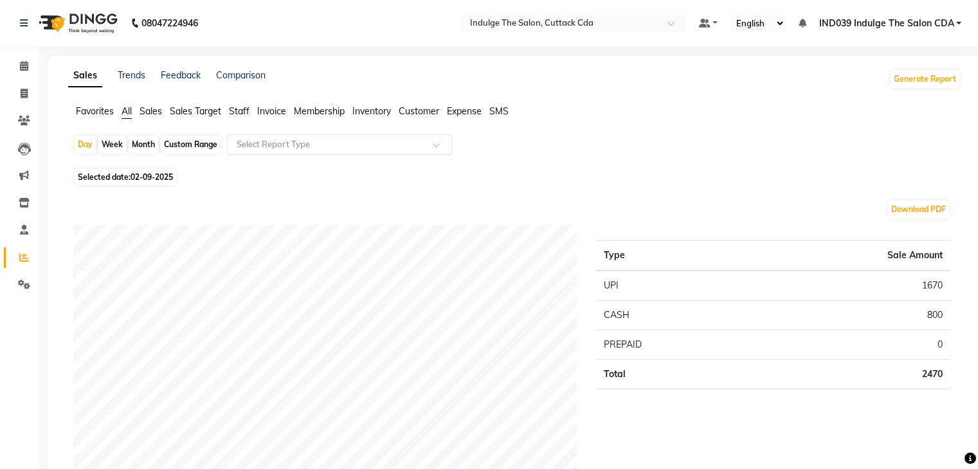
click at [276, 139] on input "text" at bounding box center [326, 144] width 185 height 13
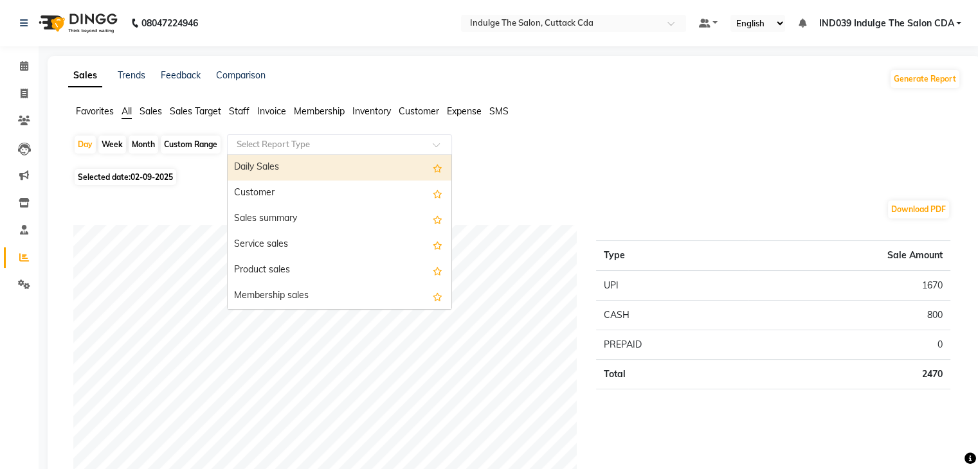
click at [279, 163] on div "Daily Sales" at bounding box center [340, 168] width 224 height 26
select select "full_report"
select select "csv"
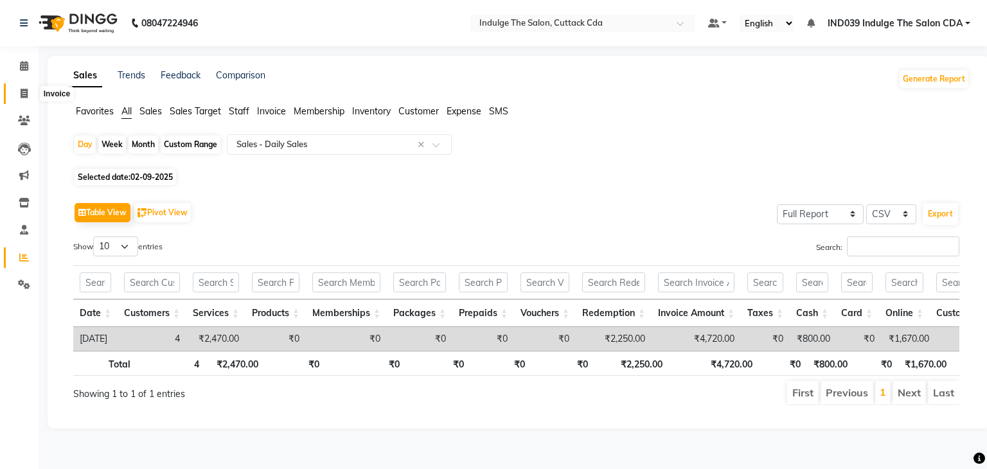
click at [25, 91] on icon at bounding box center [24, 94] width 7 height 10
select select "7297"
select select "service"
